Goal: Transaction & Acquisition: Purchase product/service

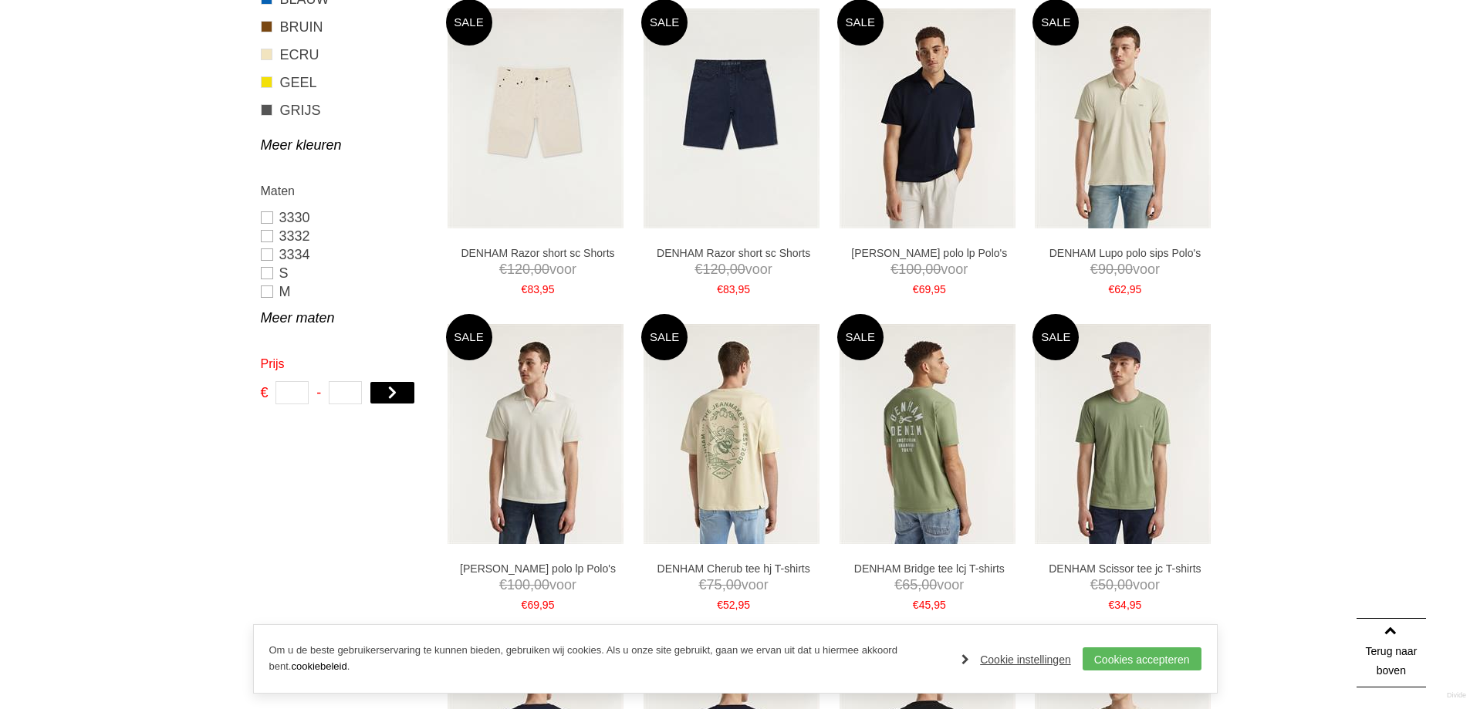
scroll to position [617, 0]
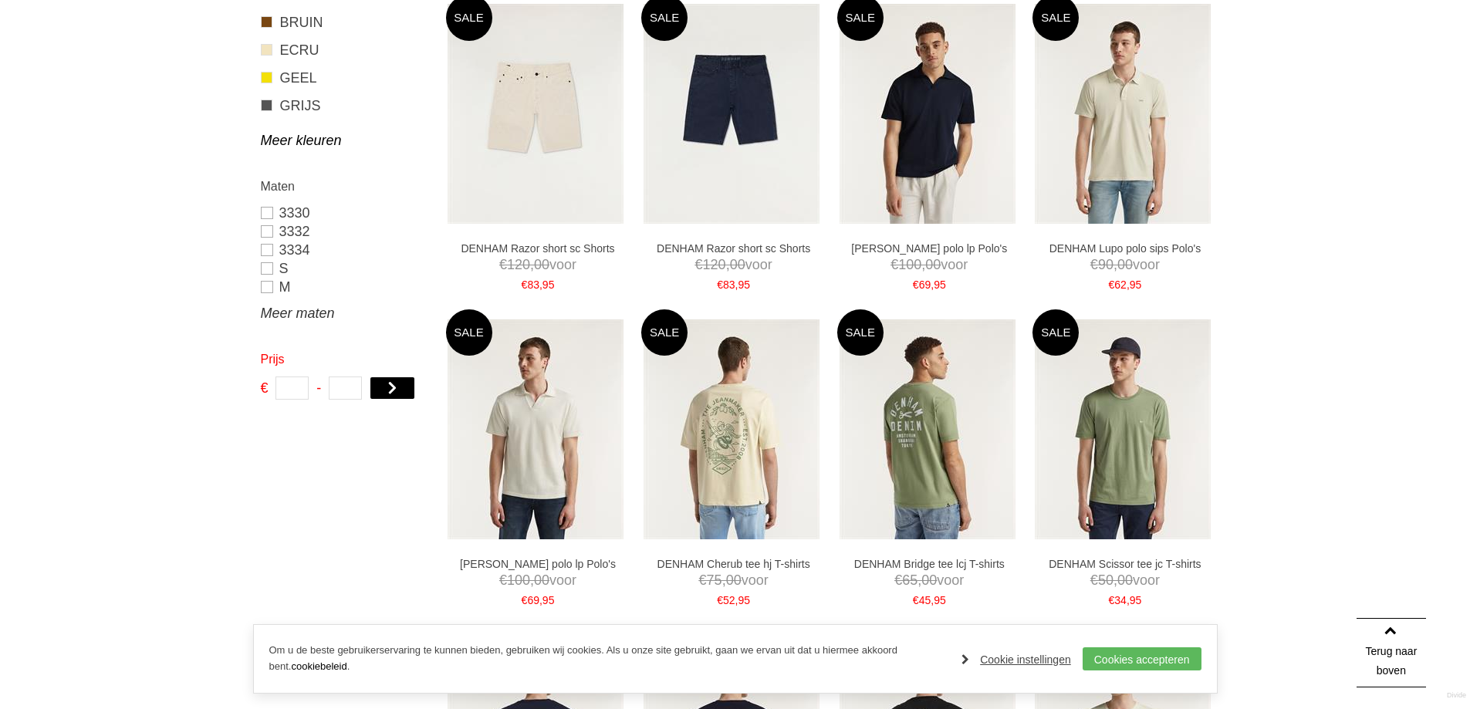
click at [272, 313] on link "Meer maten" at bounding box center [344, 313] width 166 height 19
click at [264, 321] on link "XL" at bounding box center [344, 324] width 166 height 19
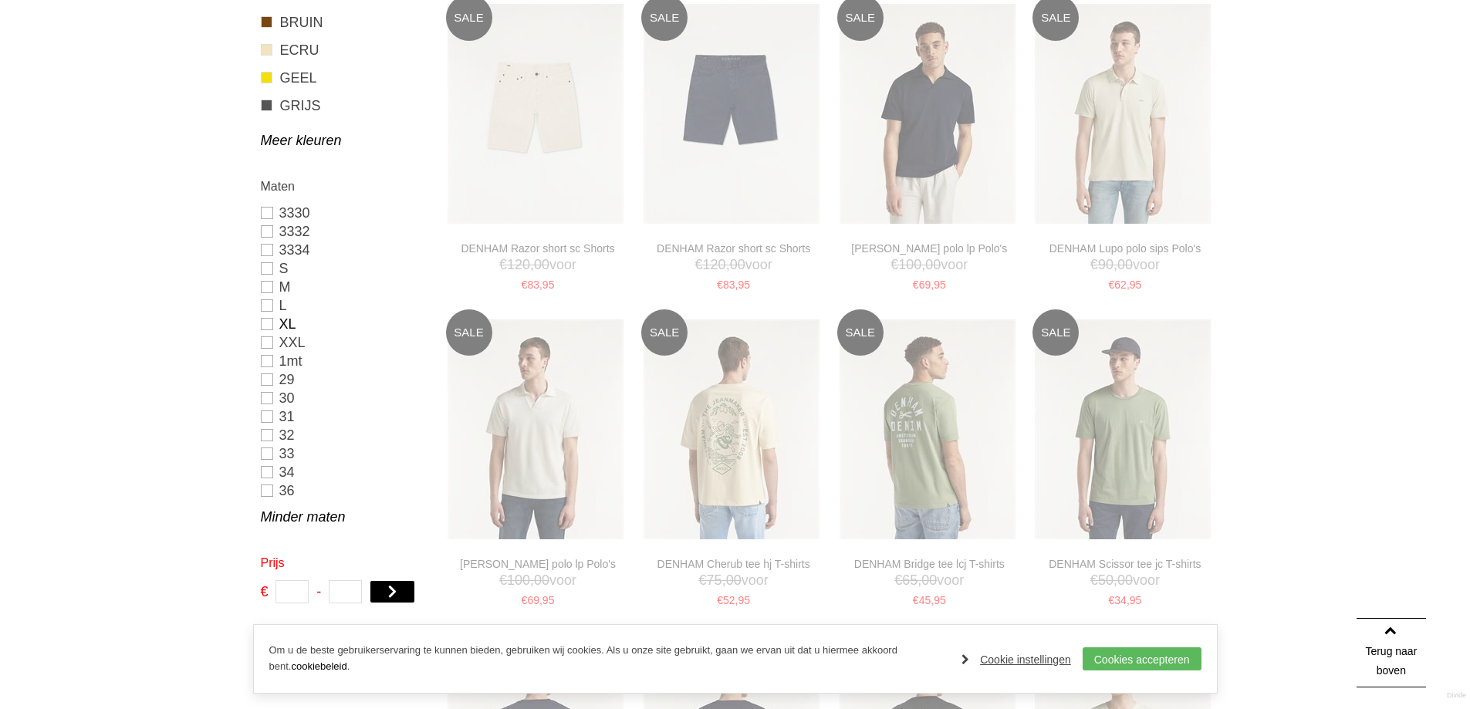
type input "**"
type input "***"
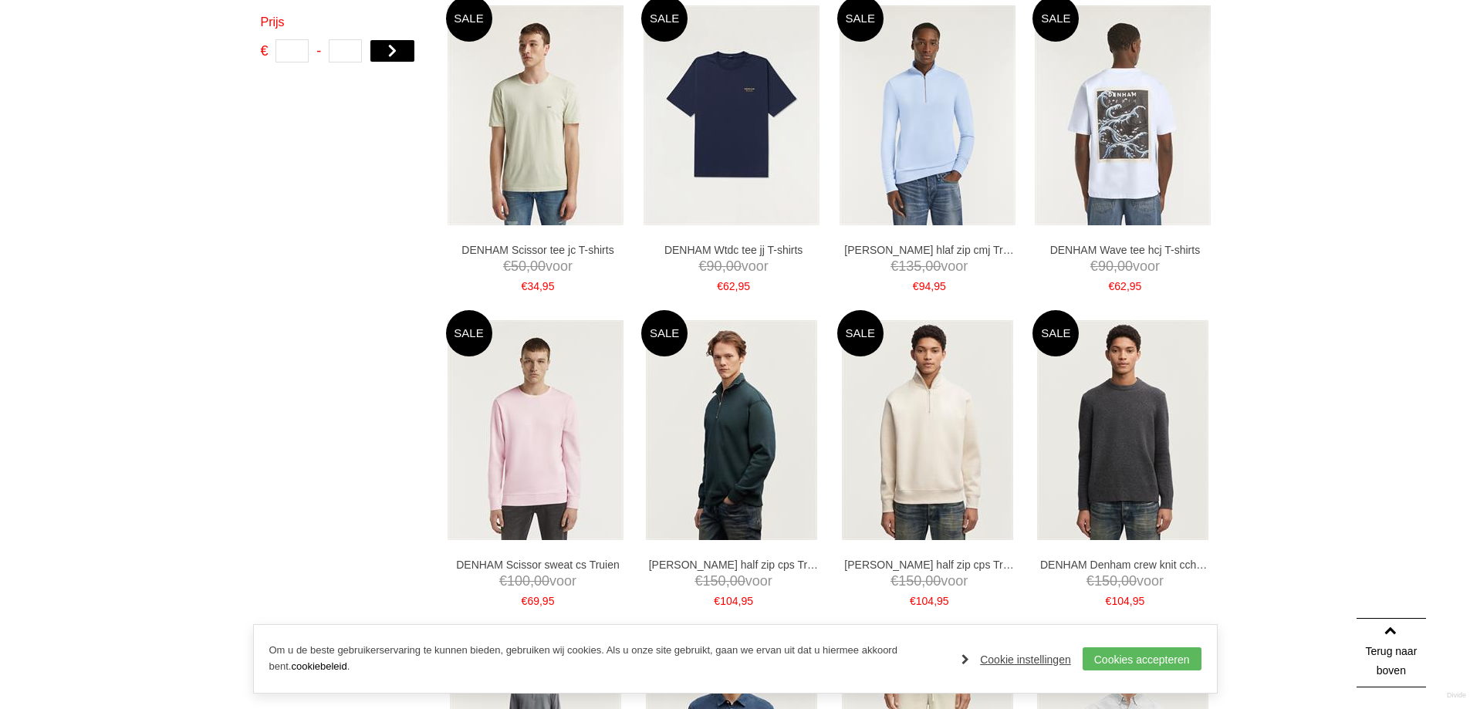
scroll to position [826, 0]
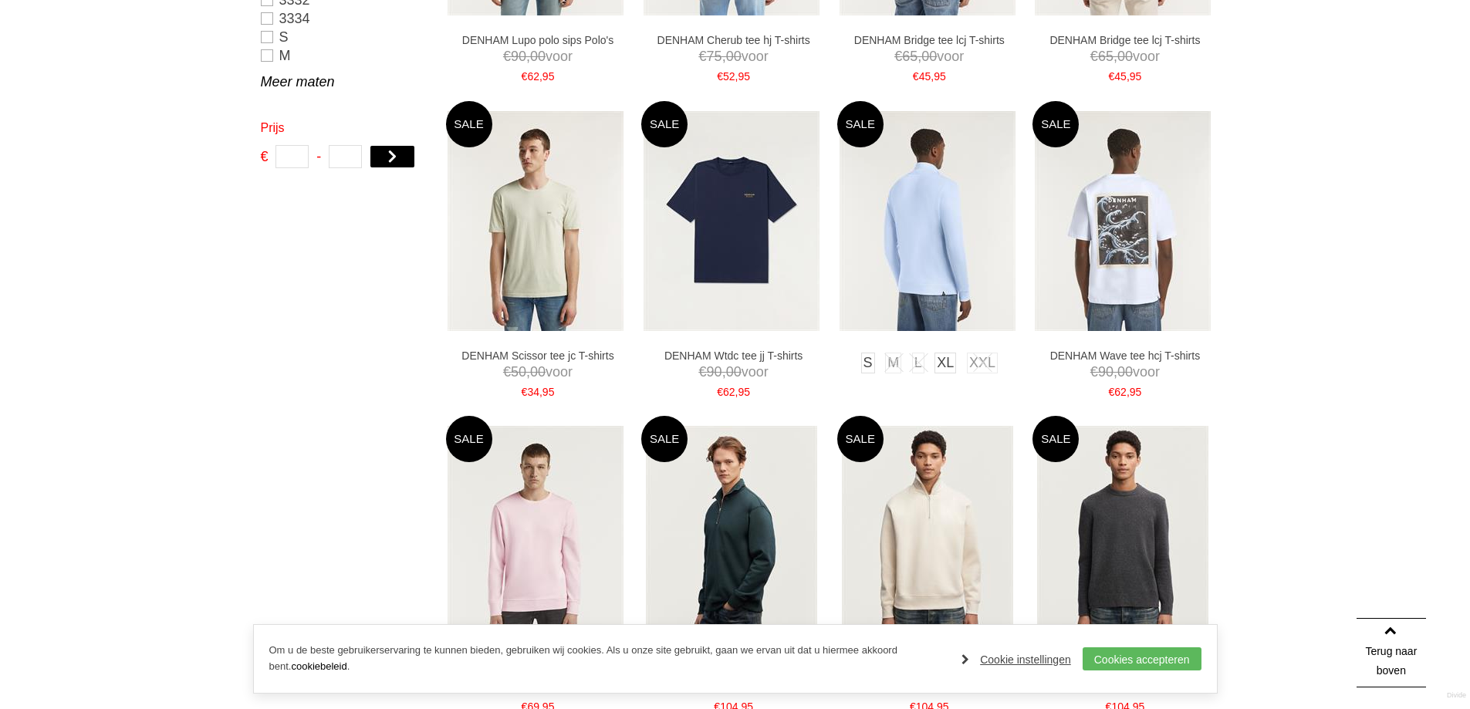
click at [912, 223] on img at bounding box center [928, 221] width 176 height 220
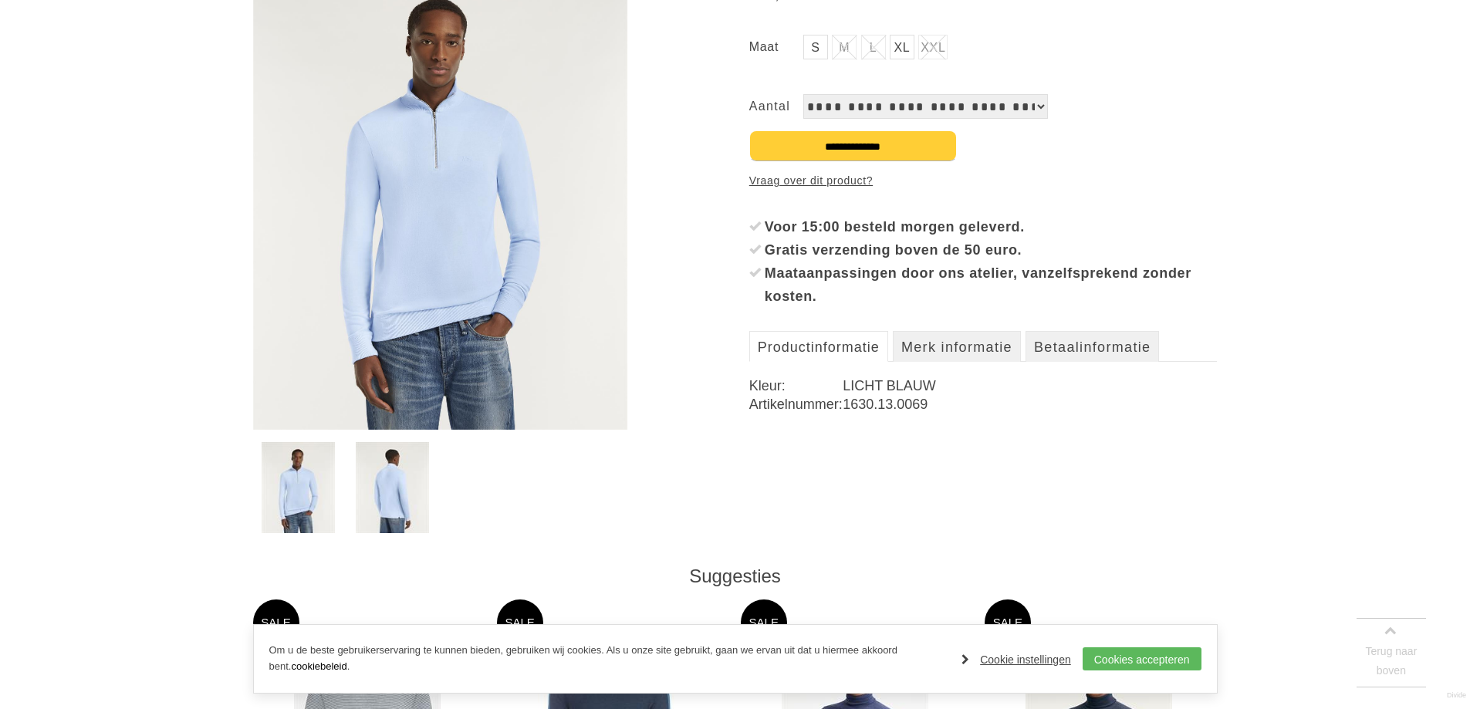
scroll to position [309, 0]
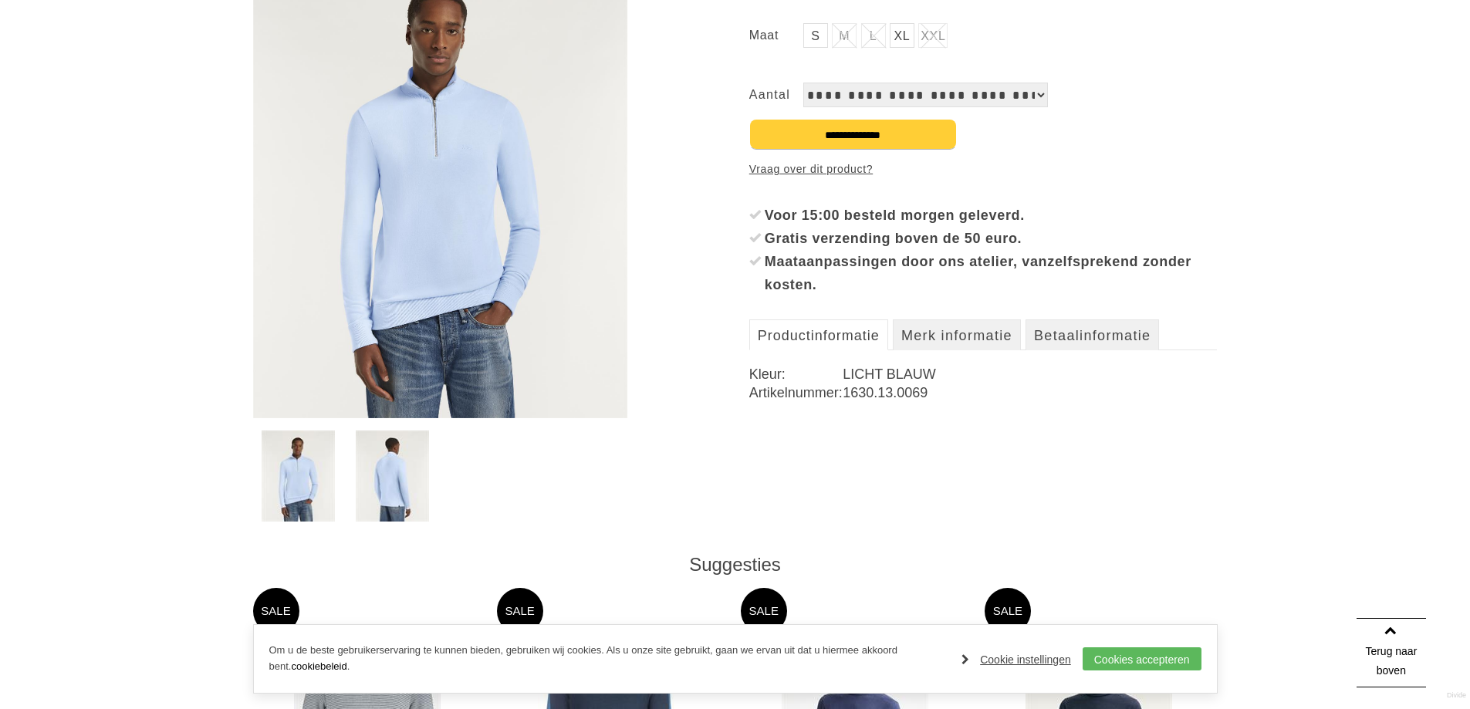
click at [299, 471] on img at bounding box center [298, 476] width 73 height 91
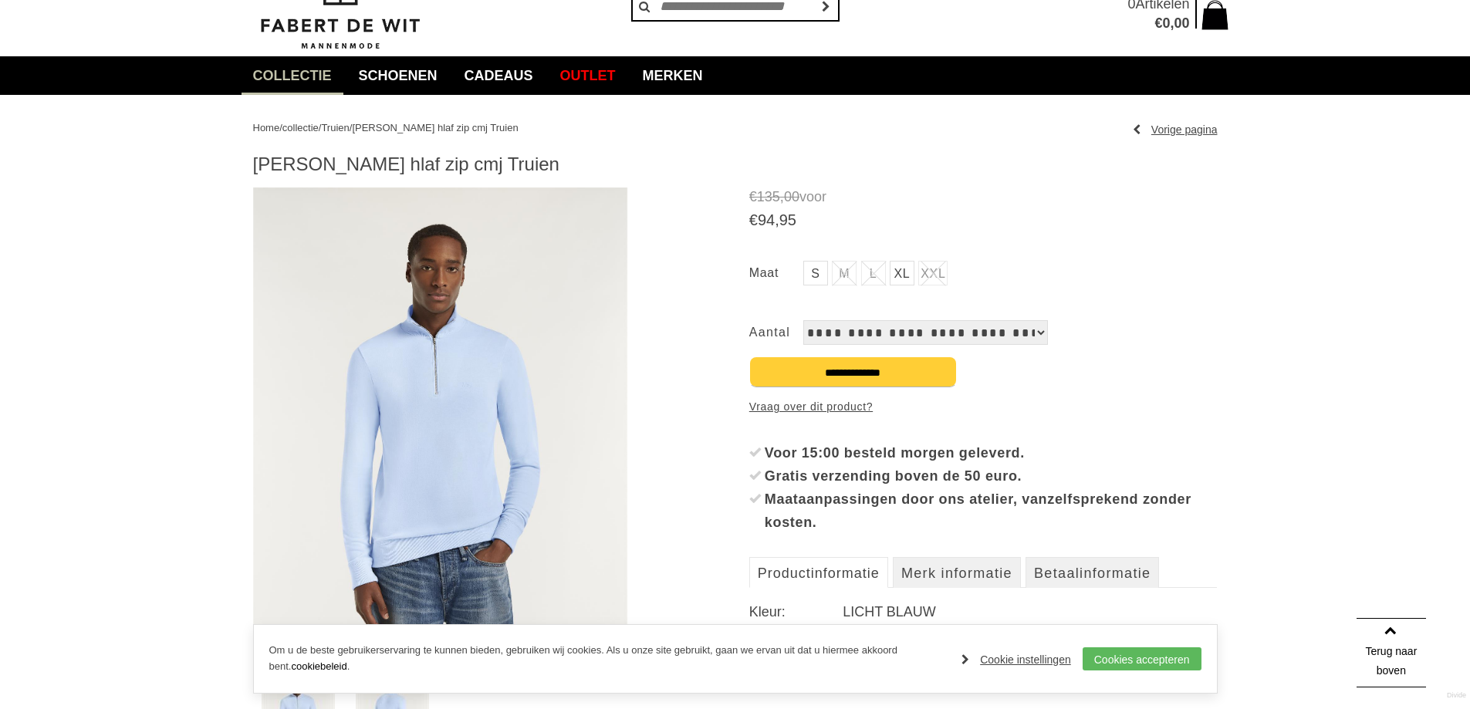
scroll to position [0, 0]
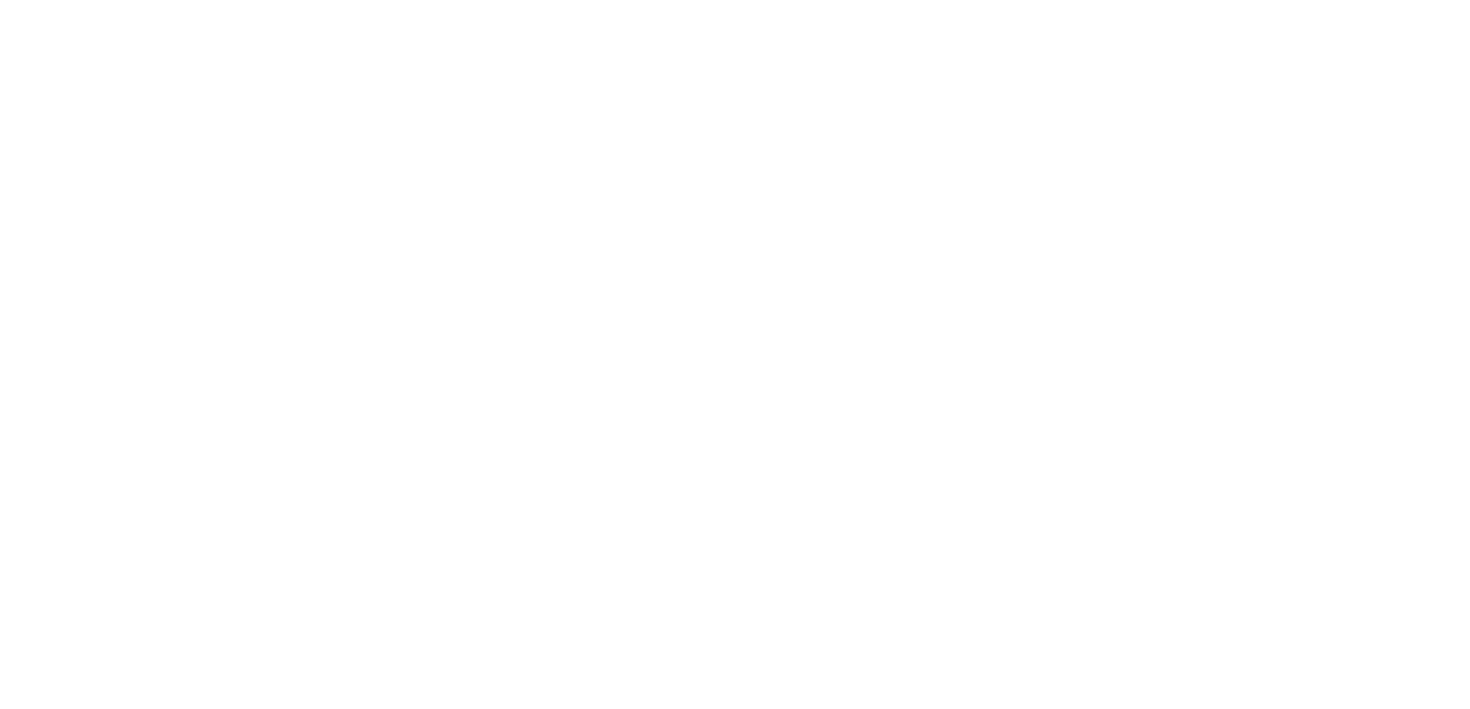
scroll to position [826, 0]
